Goal: Communication & Community: Answer question/provide support

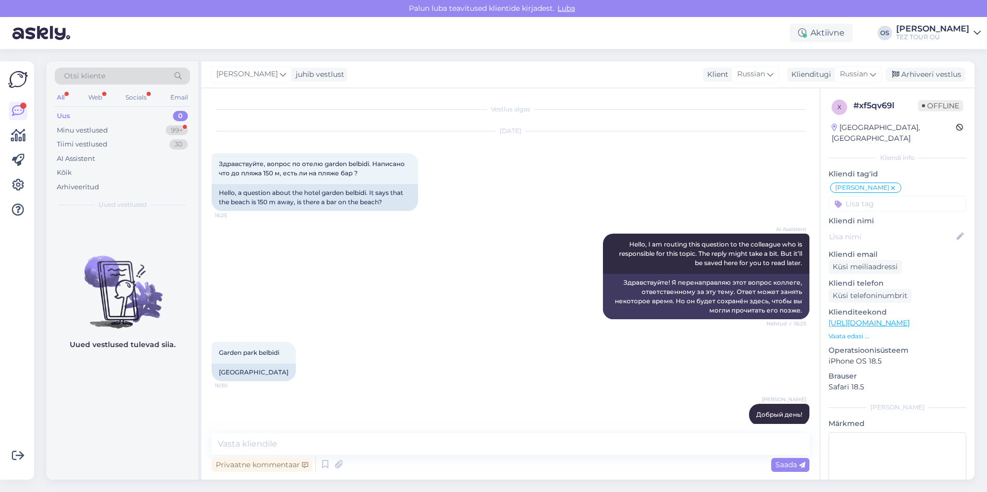
scroll to position [1352, 0]
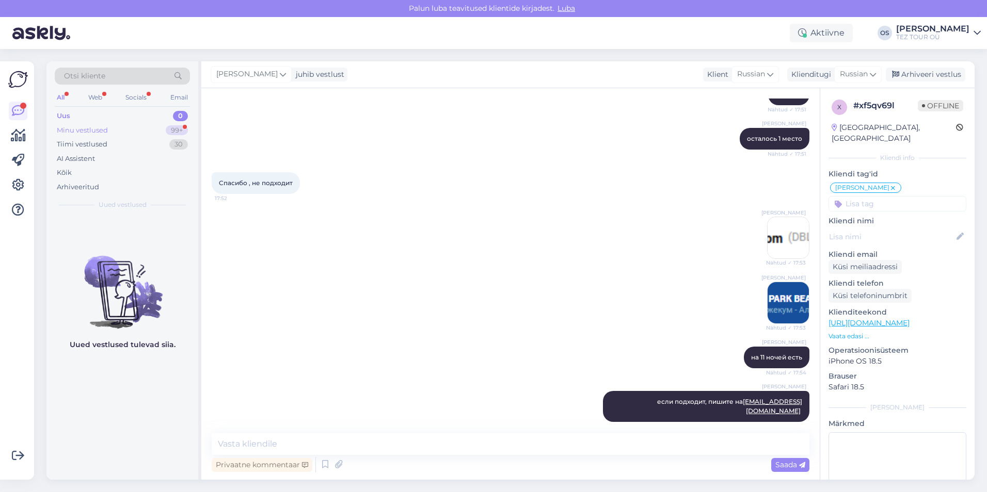
drag, startPoint x: 121, startPoint y: 119, endPoint x: 115, endPoint y: 124, distance: 8.0
click at [121, 119] on div "Uus 0" at bounding box center [122, 116] width 135 height 14
click at [116, 124] on div "Minu vestlused 99+" at bounding box center [122, 130] width 135 height 14
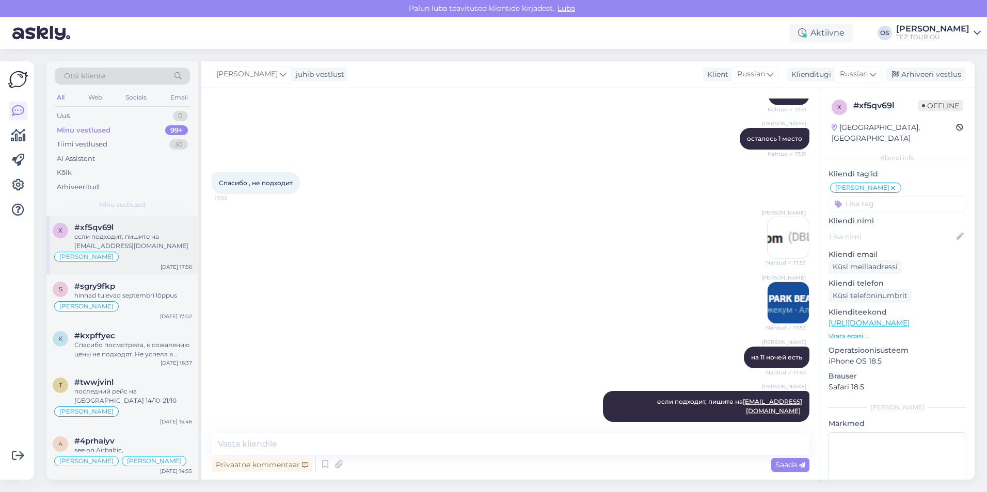
click at [136, 240] on div "если подходит, пишите на [EMAIL_ADDRESS][DOMAIN_NAME]" at bounding box center [133, 241] width 118 height 19
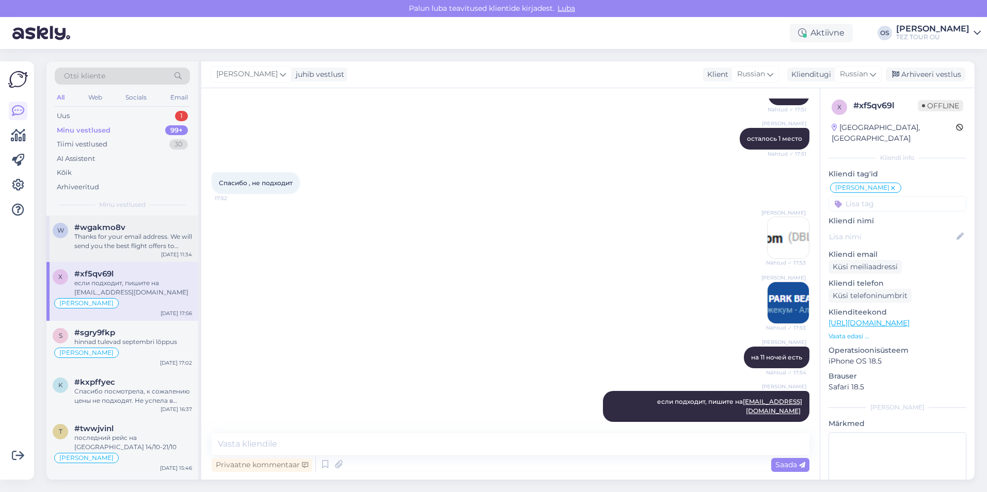
click at [132, 239] on div "Thanks for your email address. We will send you the best flight offers to [GEOG…" at bounding box center [133, 241] width 118 height 19
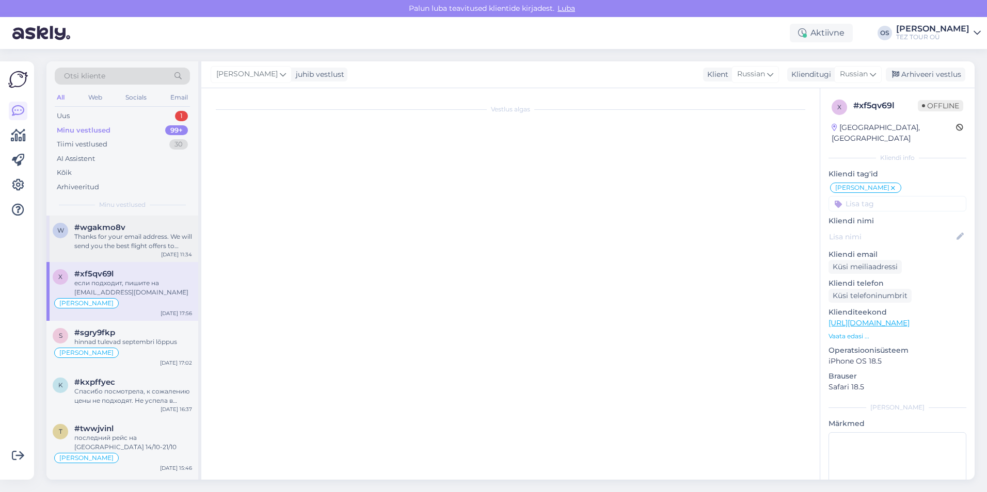
scroll to position [455, 0]
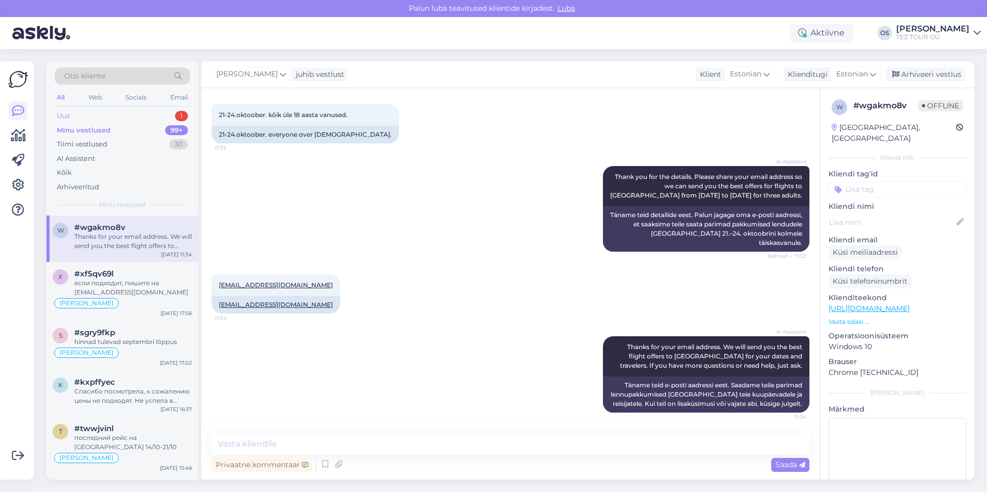
click at [100, 114] on div "Uus 1" at bounding box center [122, 116] width 135 height 14
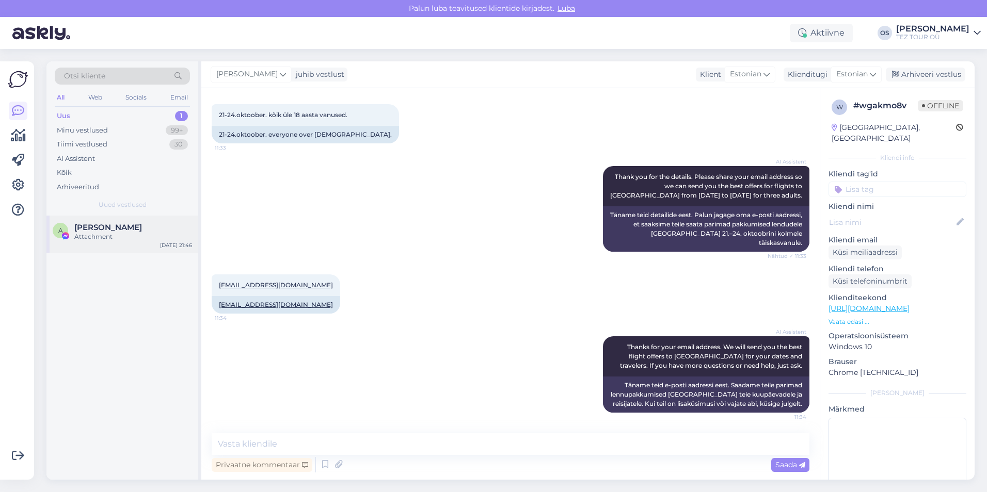
click at [127, 233] on div "Attachment" at bounding box center [133, 236] width 118 height 9
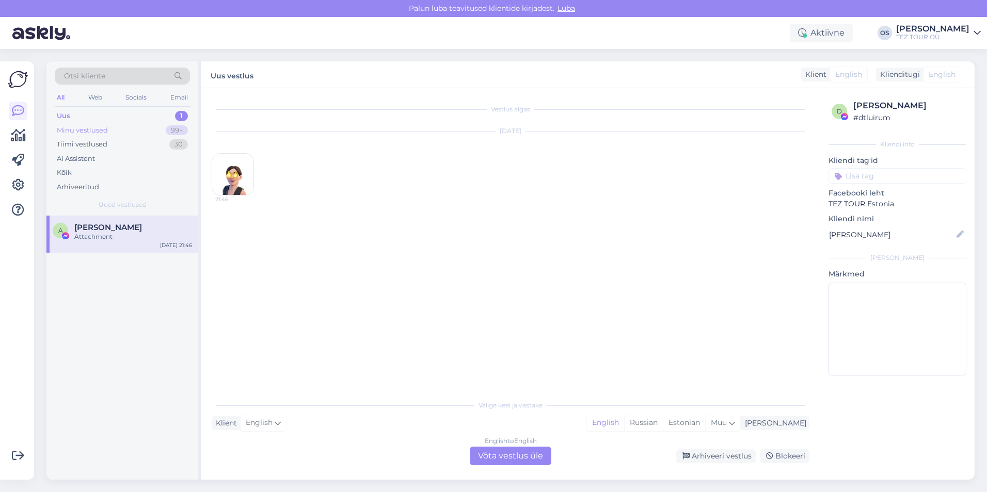
click at [97, 126] on div "Minu vestlused" at bounding box center [82, 130] width 51 height 10
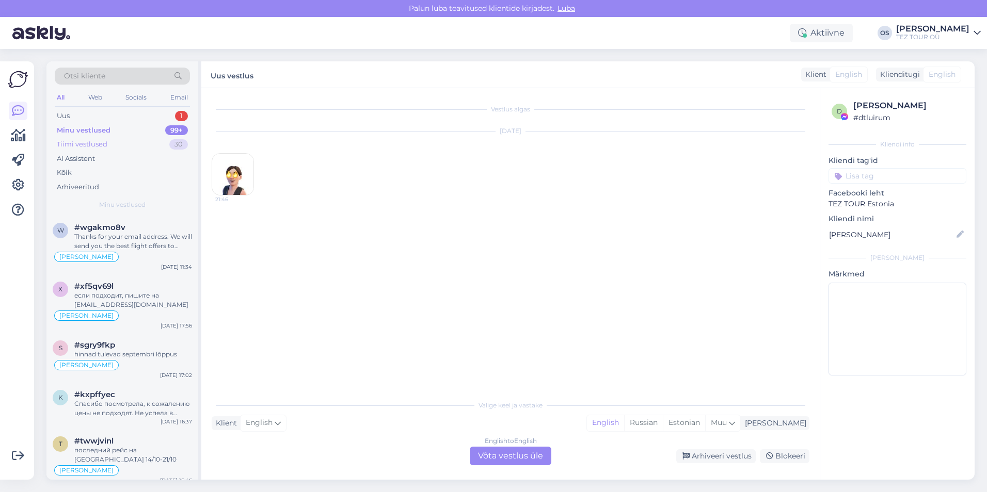
click at [98, 146] on div "Tiimi vestlused" at bounding box center [82, 144] width 51 height 10
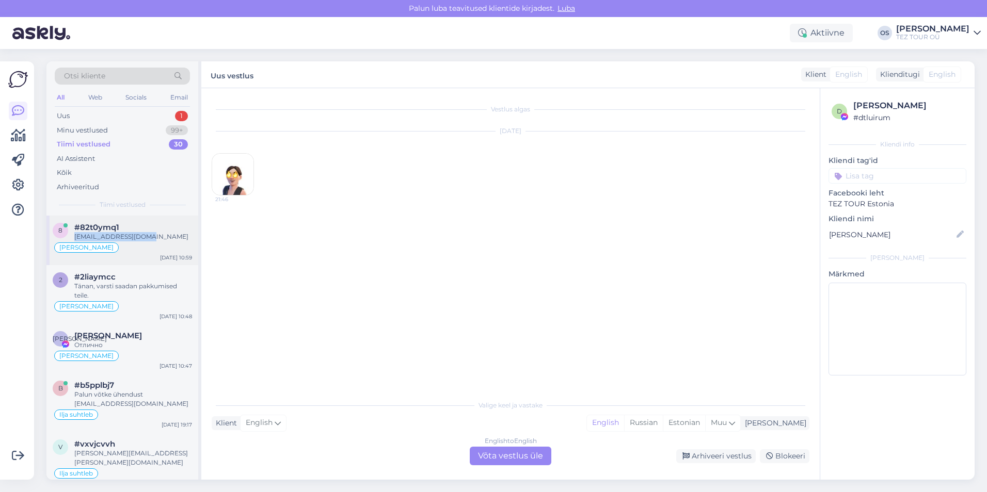
click at [142, 232] on div "#82t0ymq1 [EMAIL_ADDRESS][DOMAIN_NAME]" at bounding box center [133, 232] width 118 height 19
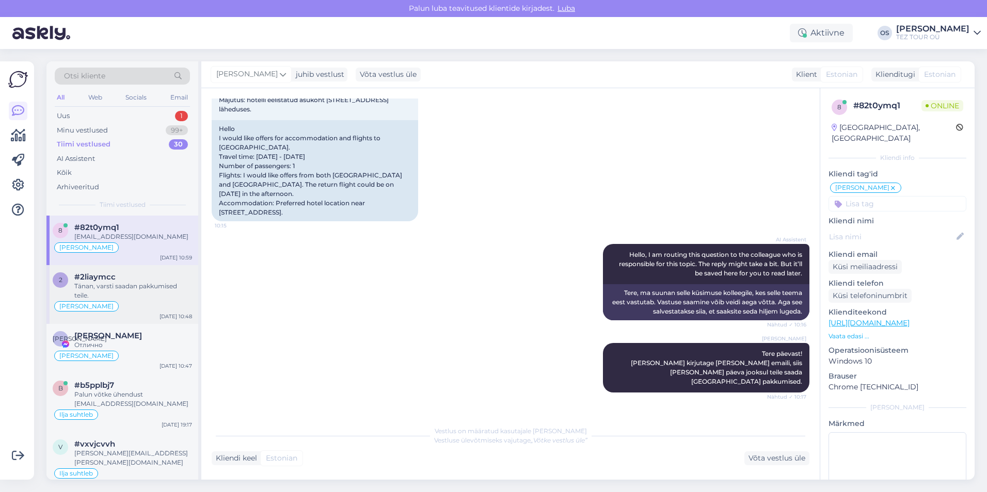
click at [122, 284] on div "Tänan, varsti saadan pakkumised teile." at bounding box center [133, 291] width 118 height 19
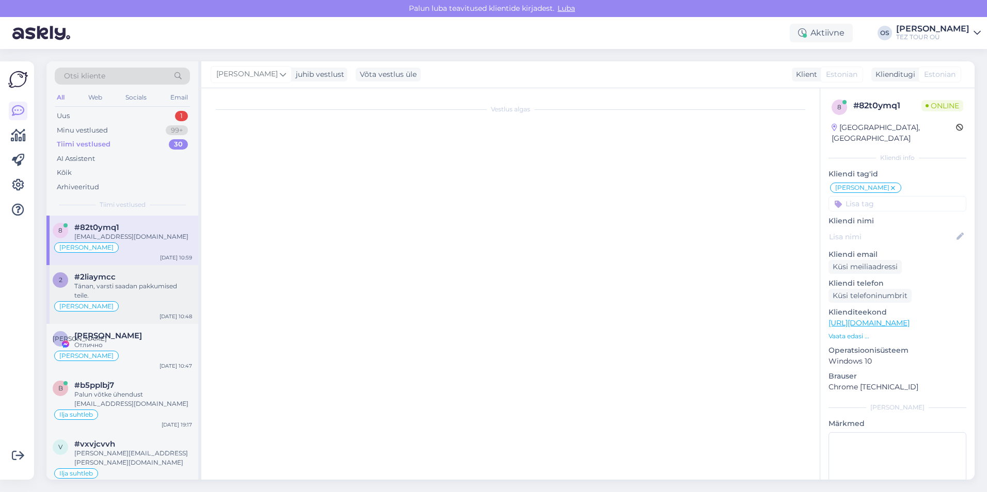
scroll to position [444, 0]
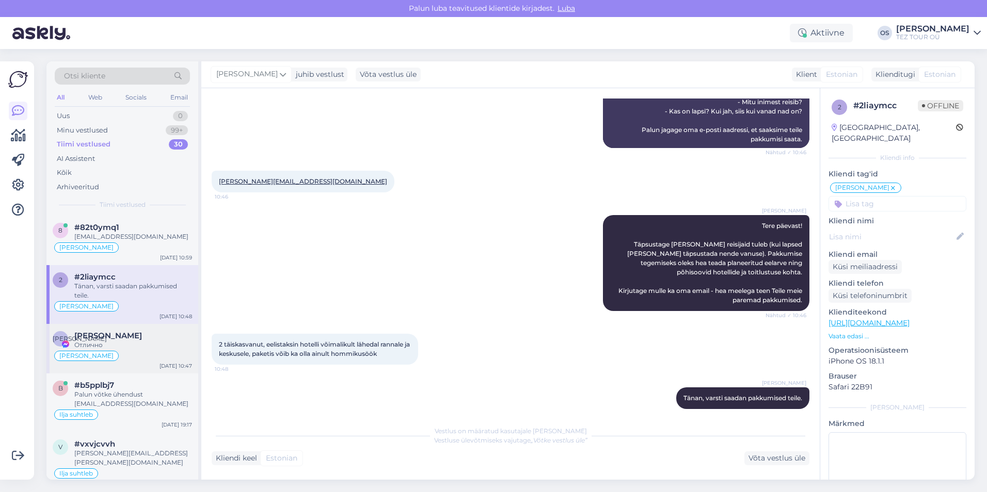
click at [150, 334] on div "[PERSON_NAME]" at bounding box center [133, 335] width 118 height 9
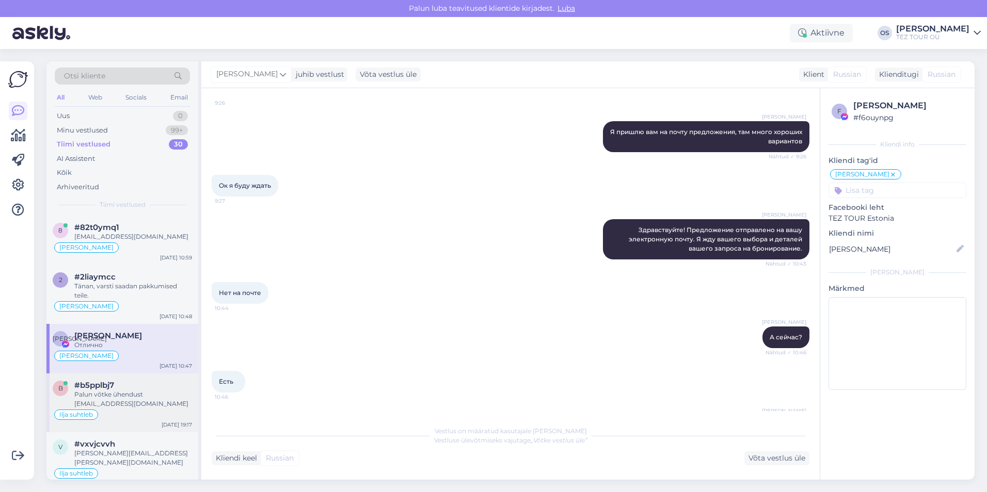
click at [144, 382] on div "#b5pplbj7" at bounding box center [133, 385] width 118 height 9
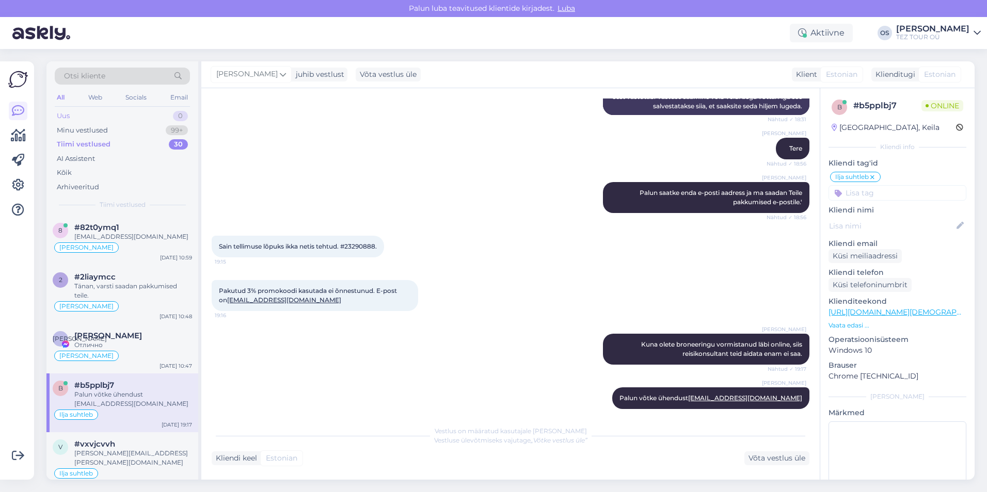
click at [104, 109] on div "Uus 0" at bounding box center [122, 116] width 135 height 14
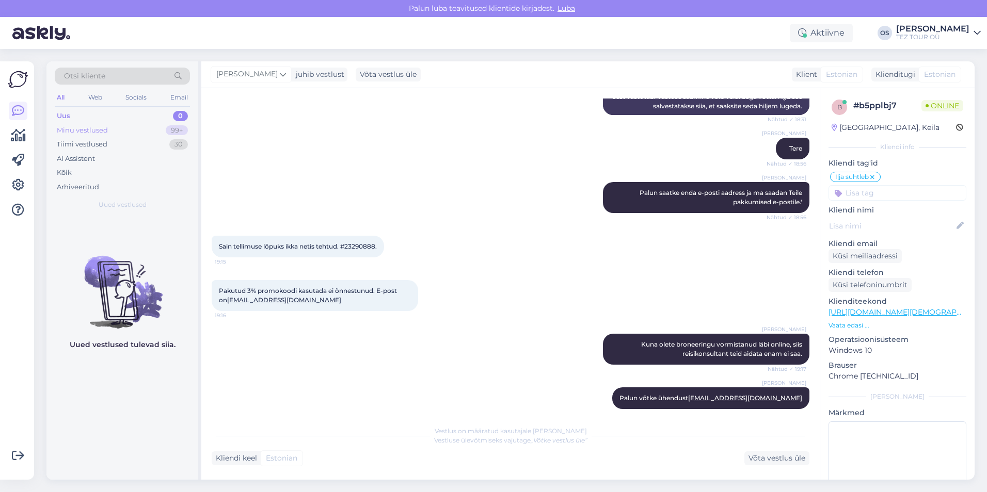
click at [104, 130] on div "Minu vestlused" at bounding box center [82, 130] width 51 height 10
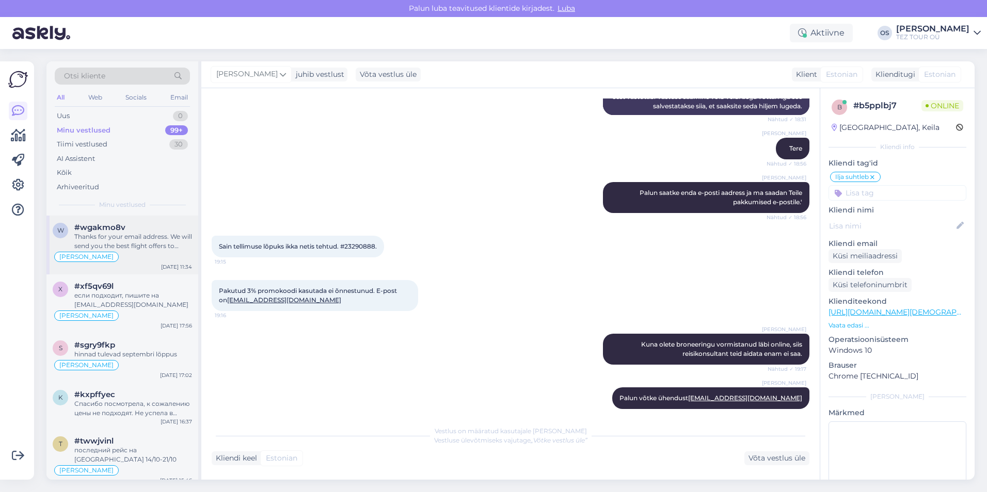
click at [150, 239] on div "Thanks for your email address. We will send you the best flight offers to [GEOG…" at bounding box center [133, 241] width 118 height 19
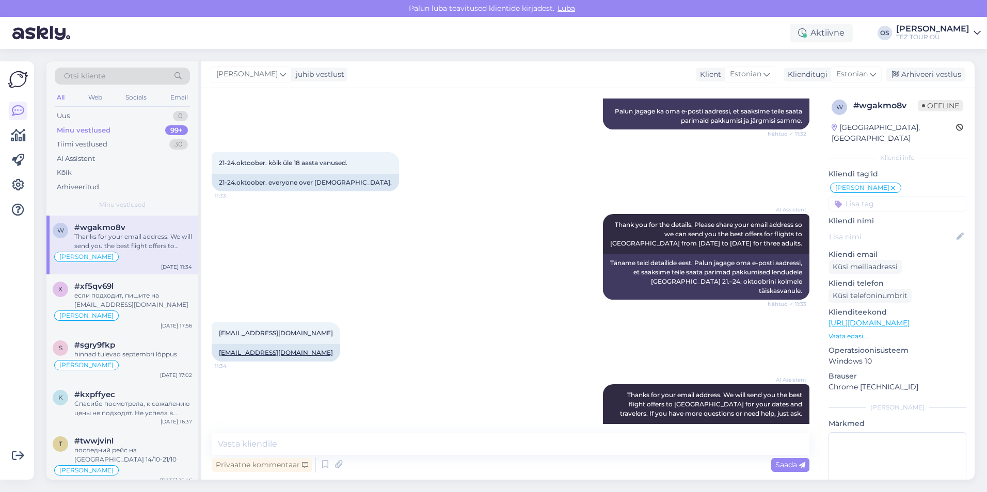
scroll to position [455, 0]
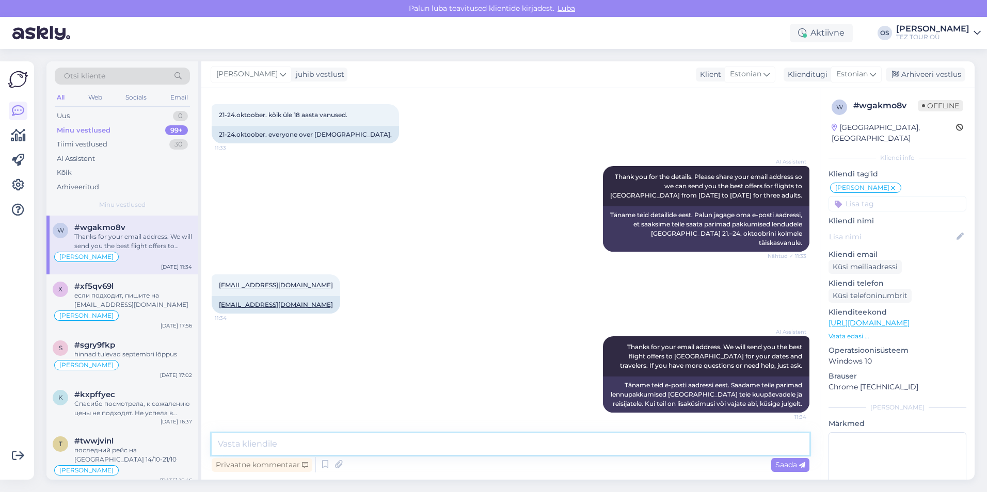
click at [260, 445] on textarea at bounding box center [511, 445] width 598 height 22
type textarea "Tere! Vastame teile !"
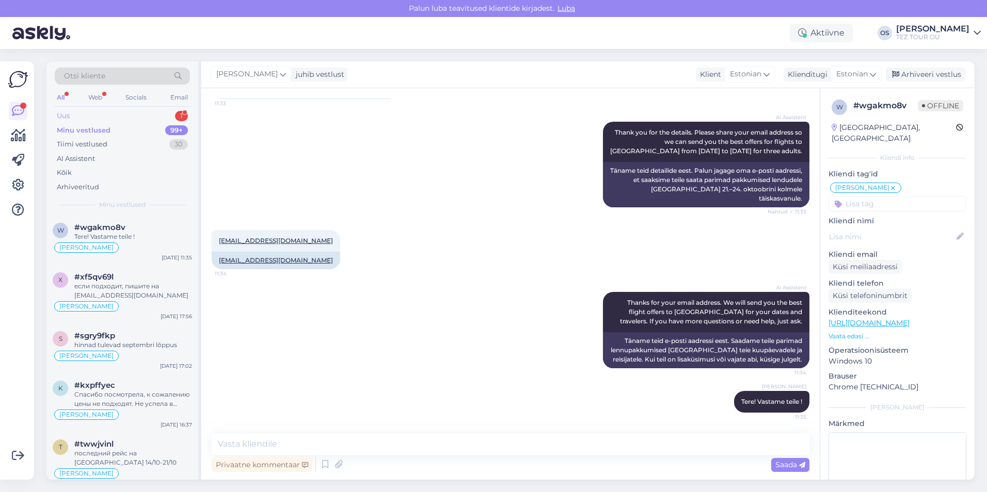
click at [110, 112] on div "Uus 1" at bounding box center [122, 116] width 135 height 14
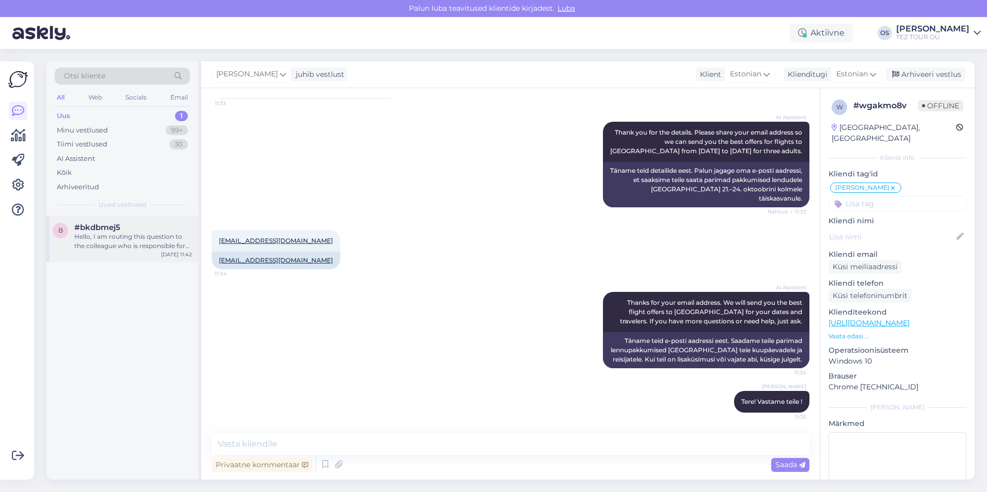
click at [166, 229] on div "#bkdbmej5" at bounding box center [133, 227] width 118 height 9
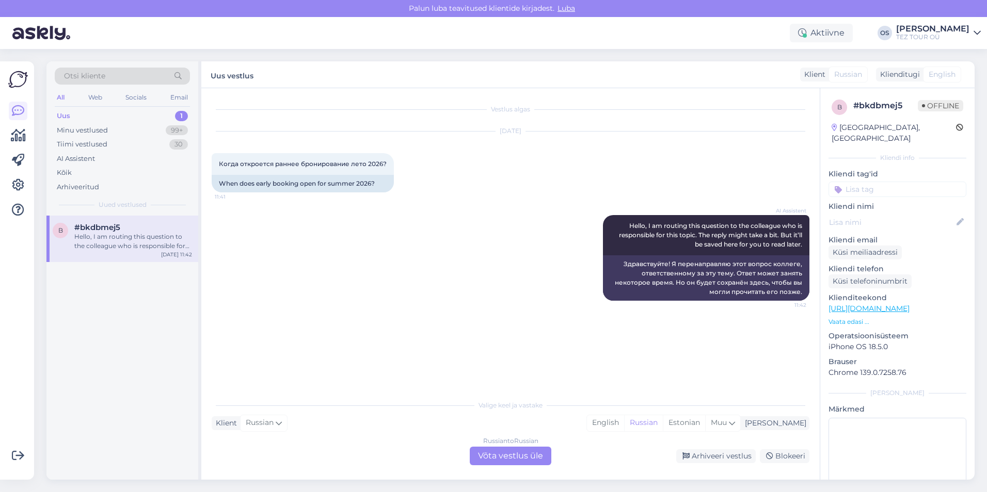
click at [115, 246] on div "Hello, I am routing this question to the colleague who is responsible for this …" at bounding box center [133, 241] width 118 height 19
